Goal: Book appointment/travel/reservation

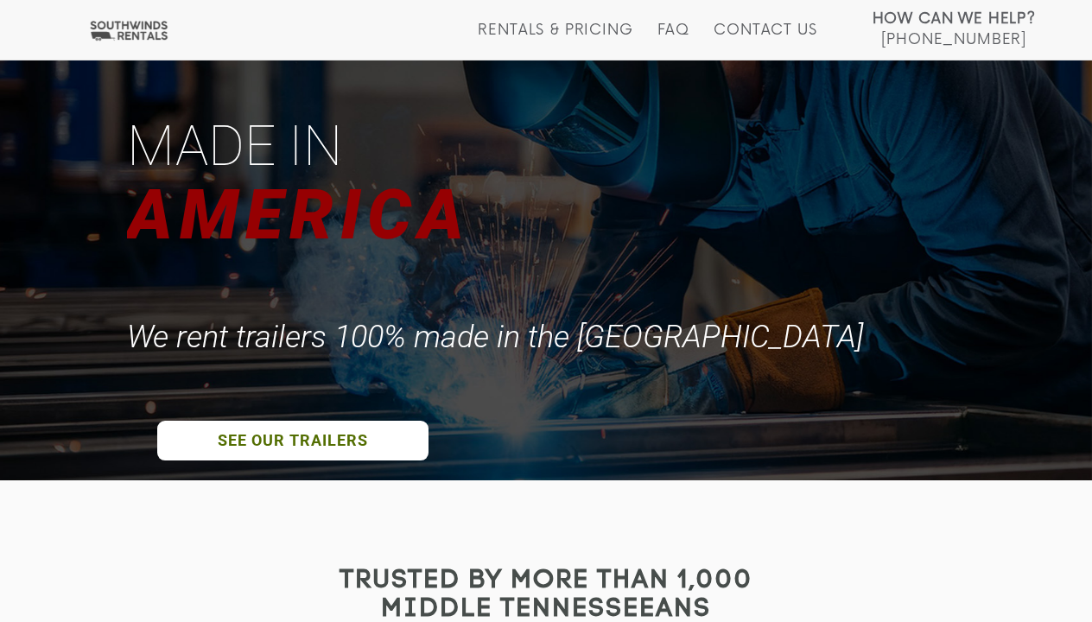
scroll to position [154, 0]
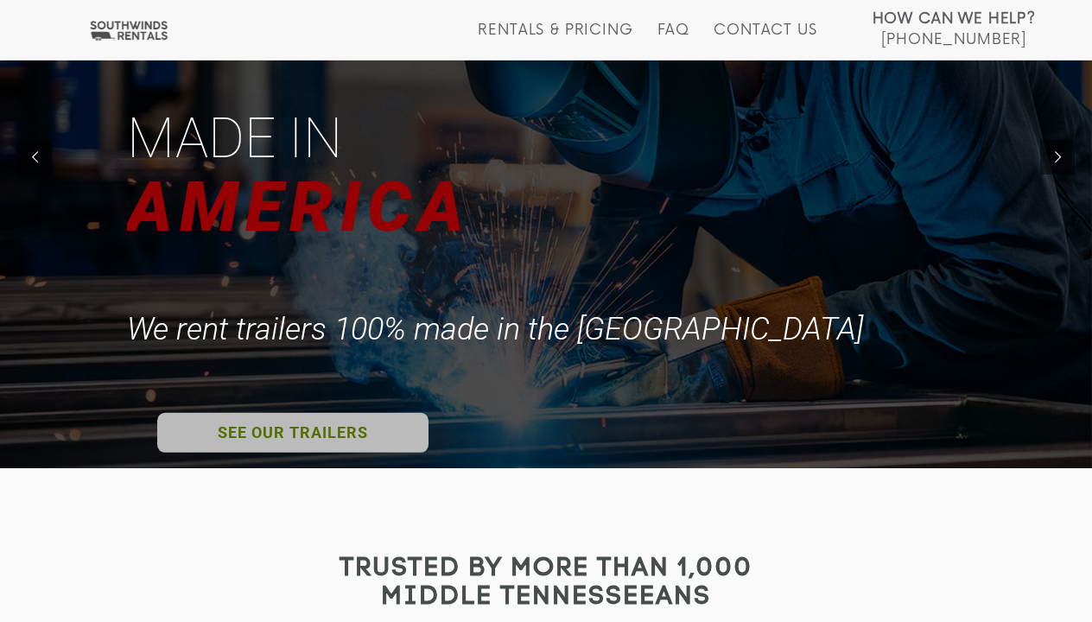
click at [339, 428] on link "SEE OUR TRAILERS" at bounding box center [292, 432] width 271 height 40
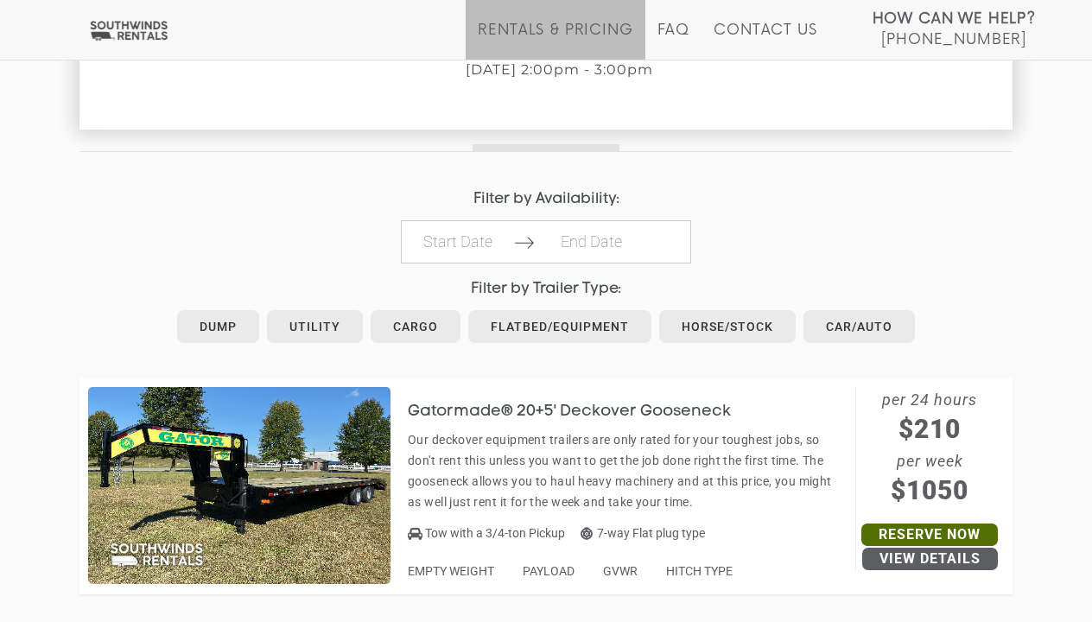
scroll to position [738, 0]
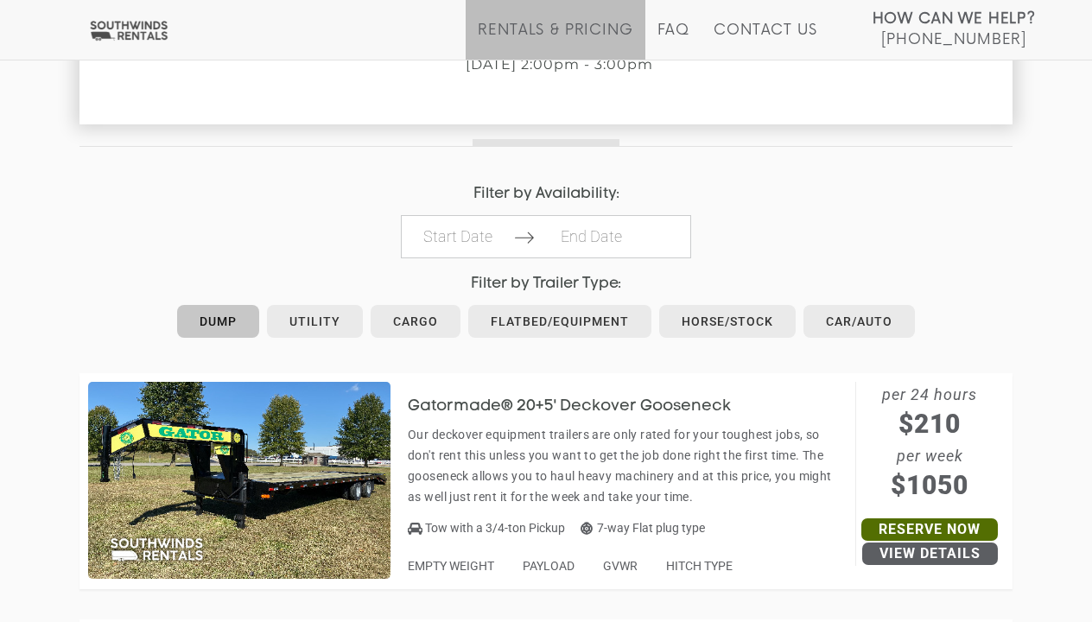
click at [238, 319] on link "Dump" at bounding box center [218, 321] width 82 height 33
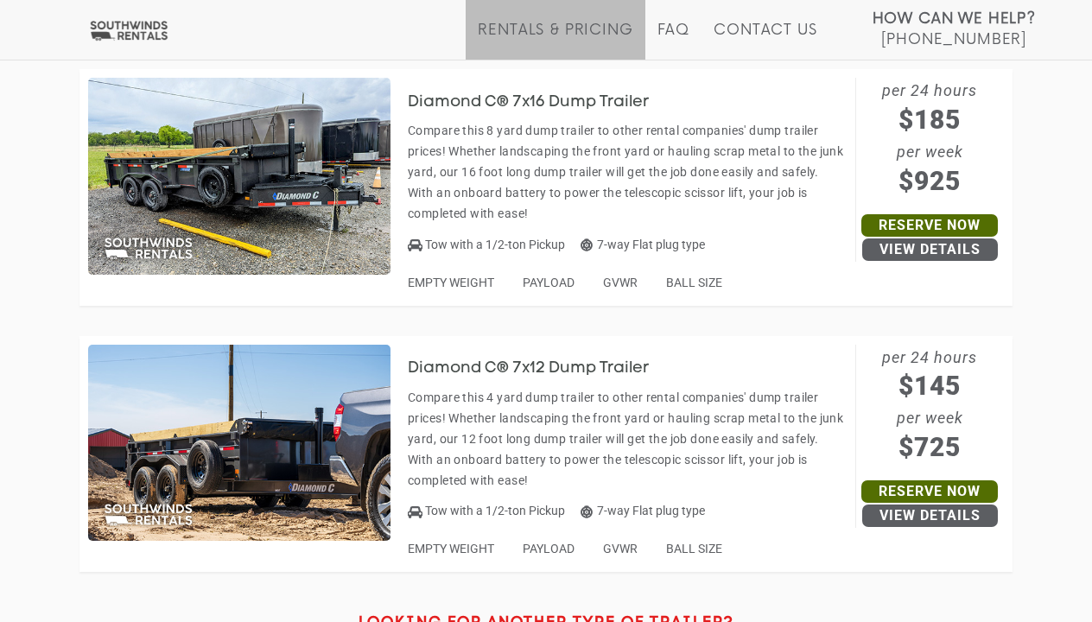
scroll to position [1044, 0]
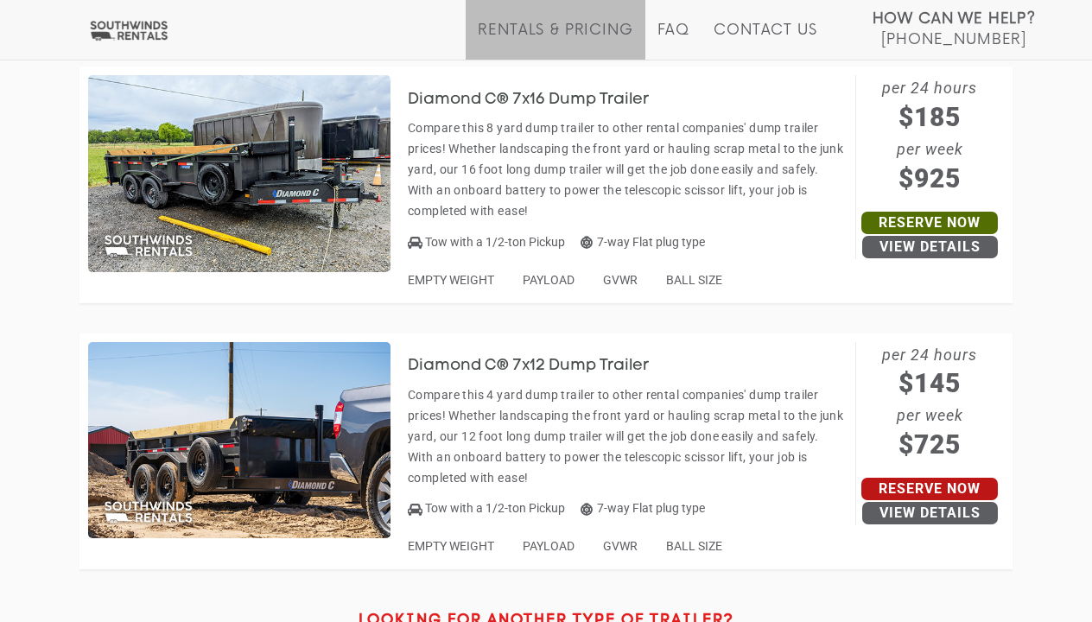
click at [918, 478] on link "Reserve Now" at bounding box center [929, 489] width 136 height 22
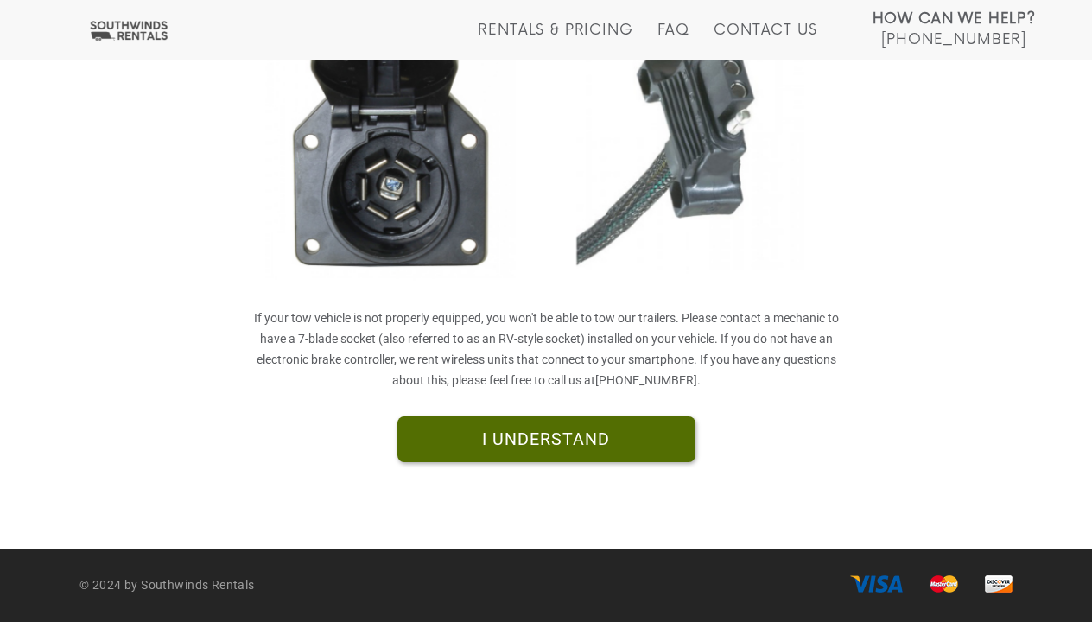
scroll to position [472, 0]
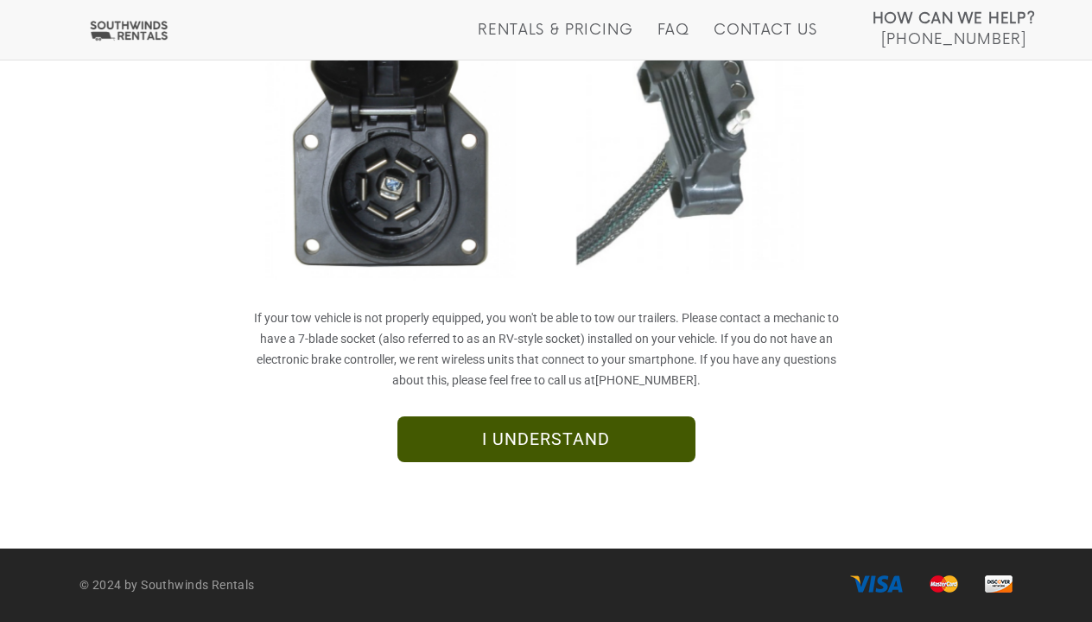
click at [620, 441] on link "I UNDERSTAND" at bounding box center [546, 439] width 298 height 47
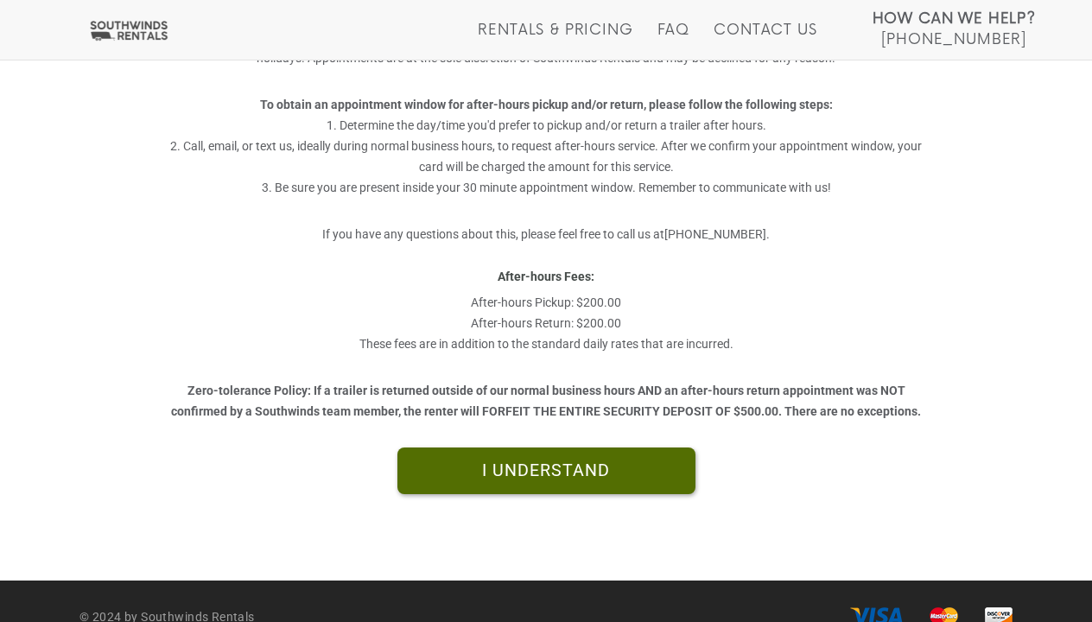
scroll to position [470, 0]
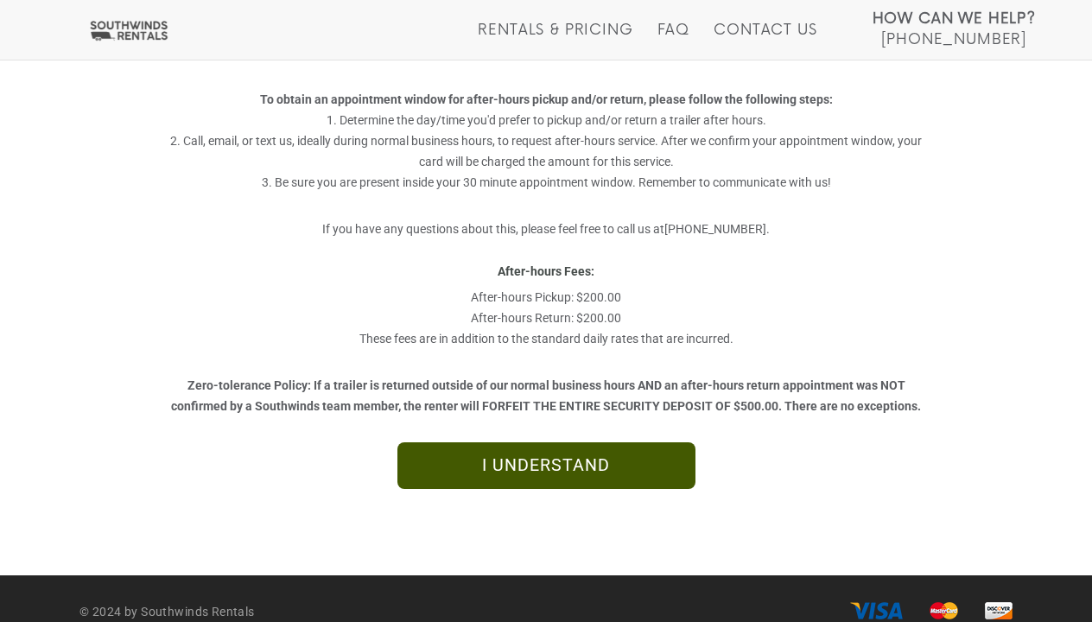
click at [555, 471] on link "I UNDERSTAND" at bounding box center [546, 465] width 298 height 47
